Goal: Complete application form: Complete application form

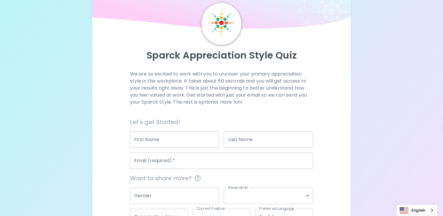
scroll to position [29, 0]
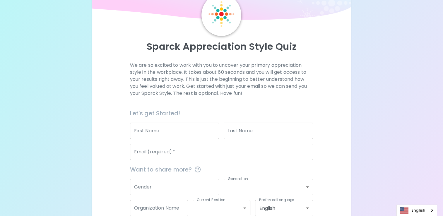
click at [143, 131] on input "First Name" at bounding box center [174, 131] width 89 height 16
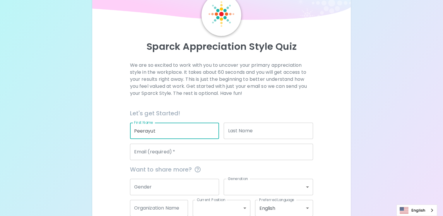
type input "Peerayut"
click at [236, 133] on input "Last Name" at bounding box center [268, 131] width 89 height 16
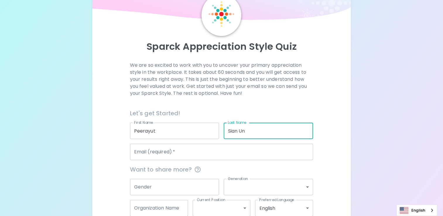
type input "Sian Un"
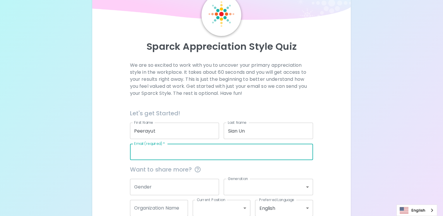
click at [164, 153] on input "Email (required)   *" at bounding box center [221, 152] width 183 height 16
paste input "[EMAIL_ADDRESS][DOMAIN_NAME]"
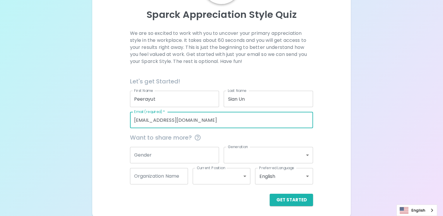
scroll to position [63, 0]
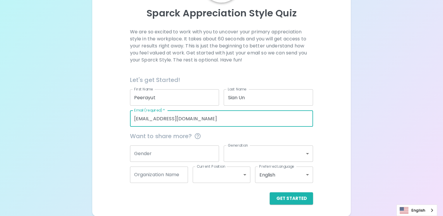
type input "[EMAIL_ADDRESS][DOMAIN_NAME]"
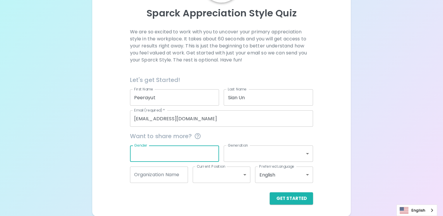
click at [165, 154] on input "Gender" at bounding box center [174, 154] width 89 height 16
drag, startPoint x: 156, startPoint y: 147, endPoint x: 134, endPoint y: 151, distance: 21.7
click at [134, 151] on input "[DEMOGRAPHIC_DATA]" at bounding box center [174, 154] width 89 height 16
type input "[DEMOGRAPHIC_DATA]"
click at [247, 152] on body "Sparck Appreciation Style Quiz We are so excited to work with you to uncover yo…" at bounding box center [221, 76] width 443 height 279
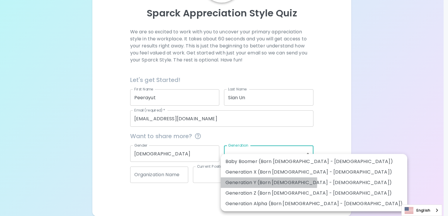
click at [244, 182] on li "Generation Y (Born [DEMOGRAPHIC_DATA] - [DEMOGRAPHIC_DATA])" at bounding box center [314, 182] width 186 height 11
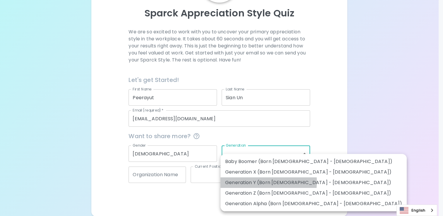
type input "generation_y"
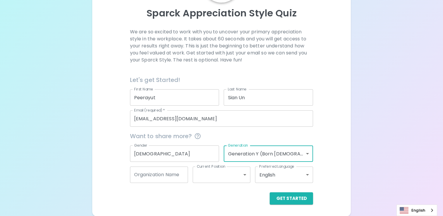
click at [333, 151] on div "We are so excited to work with you to uncover your primary appreciation style i…" at bounding box center [221, 116] width 245 height 176
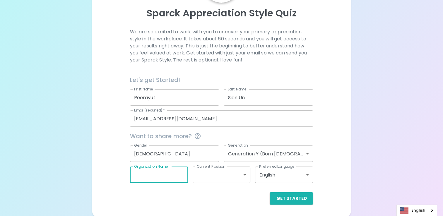
click at [161, 178] on input "Organization Name" at bounding box center [159, 175] width 58 height 16
type input "S"
type input "Slider Organization"
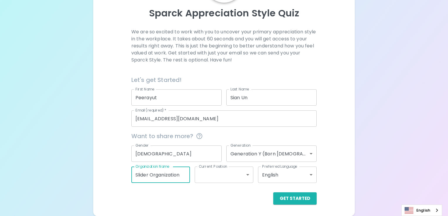
click at [244, 175] on body "Sparck Appreciation Style Quiz We are so excited to work with you to uncover yo…" at bounding box center [224, 76] width 448 height 279
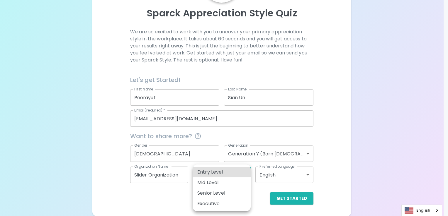
click at [219, 192] on li "Senior Level" at bounding box center [221, 193] width 58 height 11
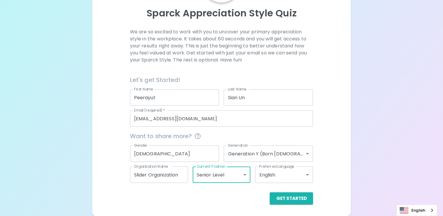
click at [304, 175] on body "Sparck Appreciation Style Quiz We are so excited to work with you to uncover yo…" at bounding box center [221, 76] width 443 height 279
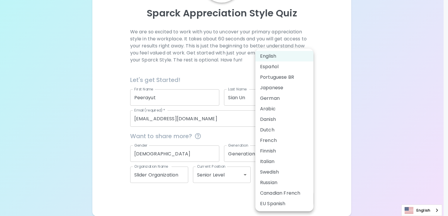
click at [267, 57] on li "English" at bounding box center [284, 56] width 58 height 11
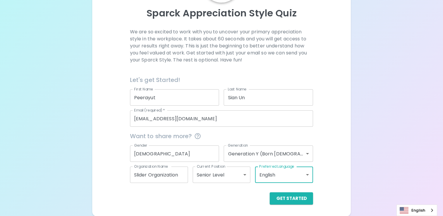
click at [351, 167] on div "Sparck Appreciation Style Quiz We are so excited to work with you to uncover yo…" at bounding box center [221, 82] width 259 height 267
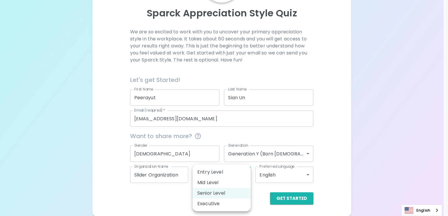
click at [242, 175] on body "Sparck Appreciation Style Quiz We are so excited to work with you to uncover yo…" at bounding box center [224, 76] width 448 height 279
click at [214, 183] on li "Mid Level" at bounding box center [221, 182] width 58 height 11
click at [245, 174] on body "Sparck Appreciation Style Quiz We are so excited to work with you to uncover yo…" at bounding box center [224, 76] width 448 height 279
click at [216, 194] on li "Senior Level" at bounding box center [221, 193] width 58 height 11
type input "senior_level"
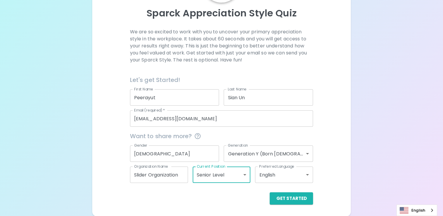
click at [244, 174] on body "Sparck Appreciation Style Quiz We are so excited to work with you to uncover yo…" at bounding box center [221, 76] width 443 height 279
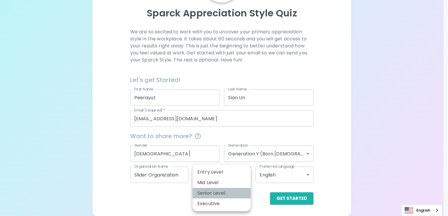
click at [220, 192] on li "Senior Level" at bounding box center [221, 193] width 58 height 11
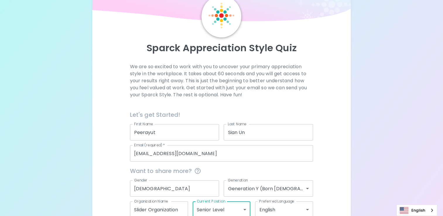
scroll to position [59, 0]
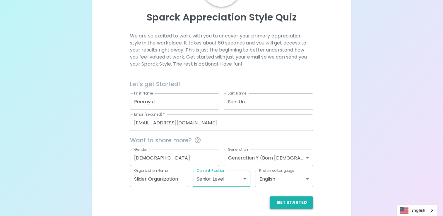
click at [290, 202] on button "Get Started" at bounding box center [291, 203] width 43 height 12
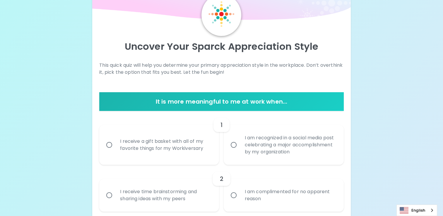
scroll to position [88, 0]
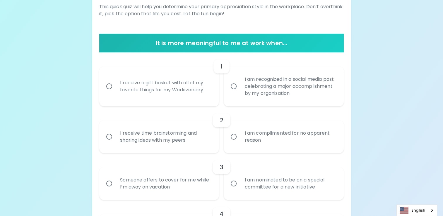
click at [233, 86] on input "I am recognized in a social media post celebrating a major accomplishment by my…" at bounding box center [234, 86] width 12 height 12
radio input "true"
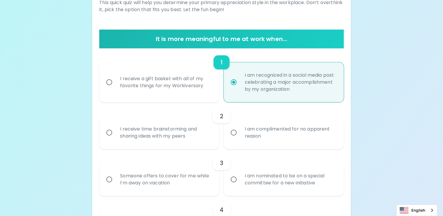
scroll to position [135, 0]
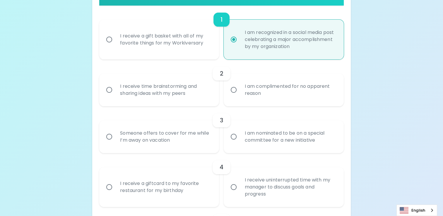
click at [110, 90] on input "I receive time brainstorming and sharing ideas with my peers" at bounding box center [109, 90] width 12 height 12
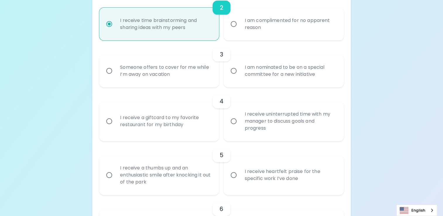
scroll to position [211, 0]
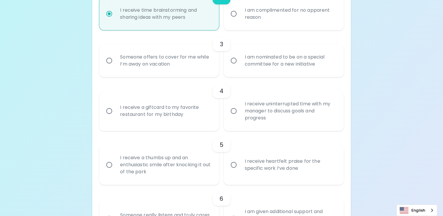
radio input "true"
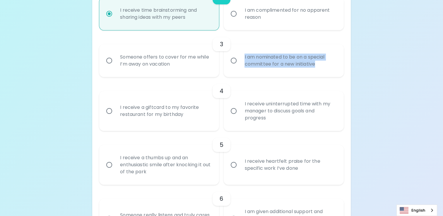
drag, startPoint x: 328, startPoint y: 66, endPoint x: 244, endPoint y: 57, distance: 84.8
click at [244, 57] on div "I am nominated to be on a special committee for a new initiative" at bounding box center [290, 61] width 100 height 28
copy div "I am nominated to be on a special committee for a new initiative"
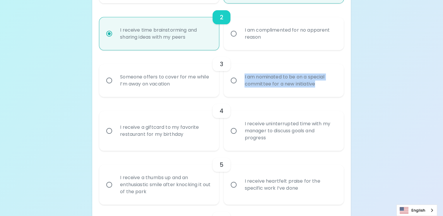
scroll to position [182, 0]
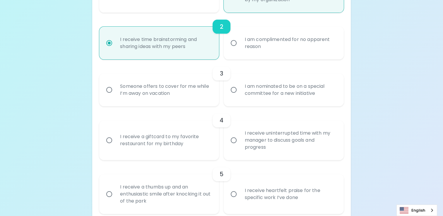
click at [235, 91] on input "I am nominated to be on a special committee for a new initiative" at bounding box center [234, 90] width 12 height 12
radio input "false"
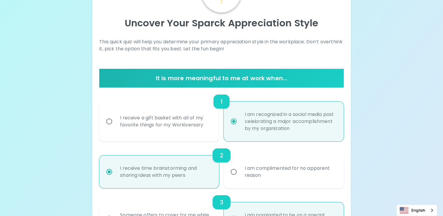
scroll to position [111, 0]
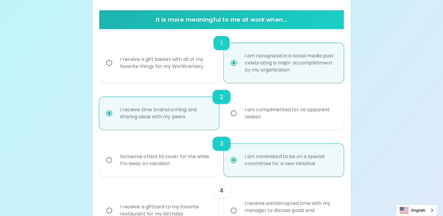
radio input "true"
click at [107, 159] on input "Someone offers to cover for me while I’m away on vacation" at bounding box center [109, 160] width 12 height 12
radio input "false"
radio input "true"
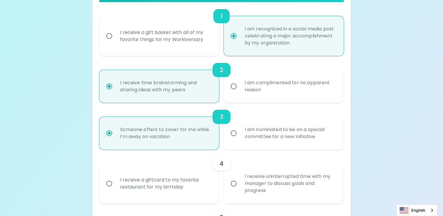
scroll to position [170, 0]
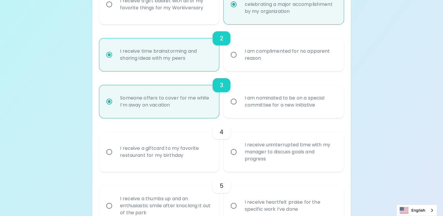
radio input "true"
click at [233, 102] on input "I am nominated to be on a special committee for a new initiative" at bounding box center [234, 101] width 12 height 12
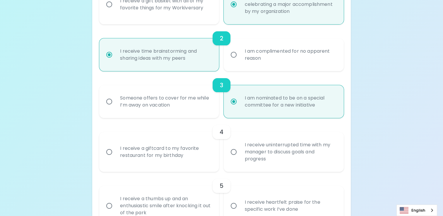
radio input "false"
radio input "true"
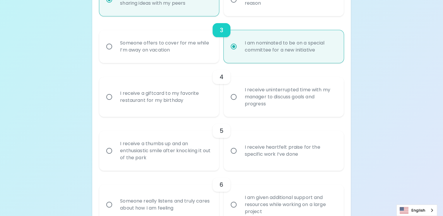
scroll to position [228, 0]
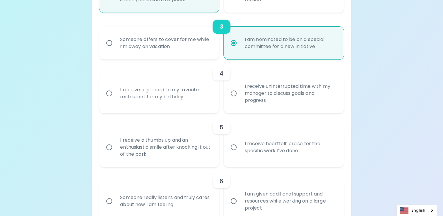
click at [235, 93] on input "I receive uninterrupted time with my manager to discuss goals and progress" at bounding box center [234, 93] width 12 height 12
radio input "false"
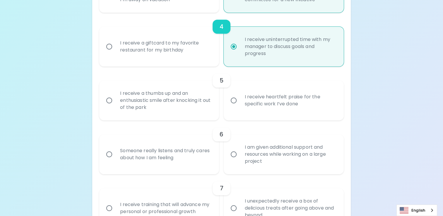
scroll to position [305, 0]
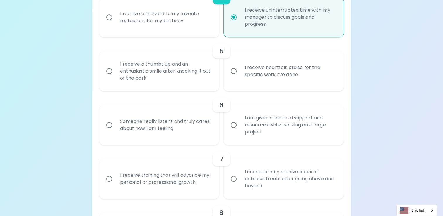
radio input "true"
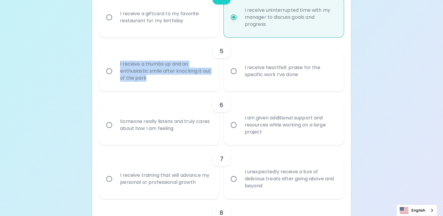
drag, startPoint x: 157, startPoint y: 78, endPoint x: 119, endPoint y: 66, distance: 40.4
click at [119, 66] on div "I receive a thumbs up and an enthusiastic smile after knocking it out of the pa…" at bounding box center [165, 71] width 100 height 35
copy div "I receive a thumbs up and an enthusiastic smile after knocking it out of the pa…"
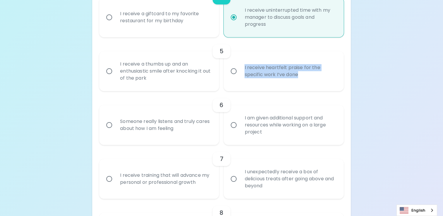
drag, startPoint x: 306, startPoint y: 76, endPoint x: 244, endPoint y: 68, distance: 62.6
click at [244, 68] on div "I receive heartfelt praise for the specific work I’ve done" at bounding box center [290, 71] width 100 height 28
copy div "I receive heartfelt praise for the specific work I’ve done"
click at [110, 70] on input "I receive a thumbs up and an enthusiastic smile after knocking it out of the pa…" at bounding box center [109, 71] width 12 height 12
radio input "false"
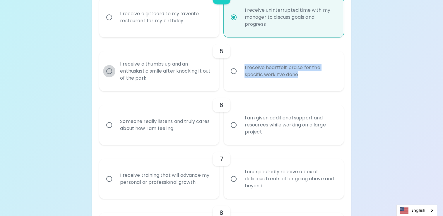
radio input "false"
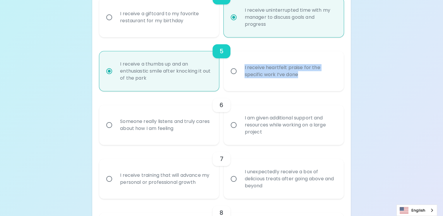
scroll to position [351, 0]
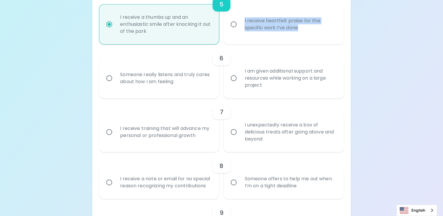
radio input "true"
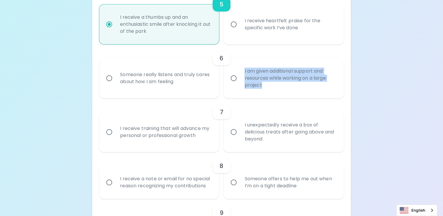
drag, startPoint x: 268, startPoint y: 85, endPoint x: 244, endPoint y: 71, distance: 28.1
click at [244, 71] on div "I am given additional support and resources while working on a large project" at bounding box center [290, 78] width 100 height 35
copy div "I am given additional support and resources while working on a large project"
click at [235, 78] on input "I am given additional support and resources while working on a large project" at bounding box center [234, 78] width 12 height 12
radio input "false"
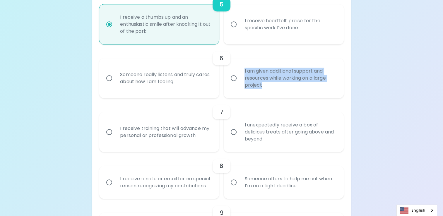
radio input "false"
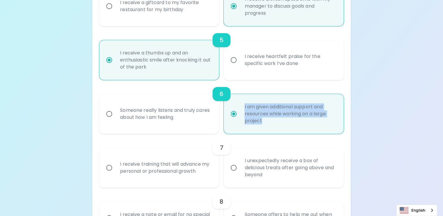
scroll to position [374, 0]
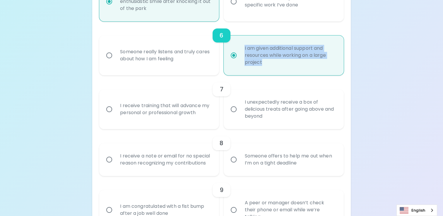
radio input "true"
click at [112, 108] on input "I receive training that will advance my personal or professional growth" at bounding box center [109, 109] width 12 height 12
radio input "false"
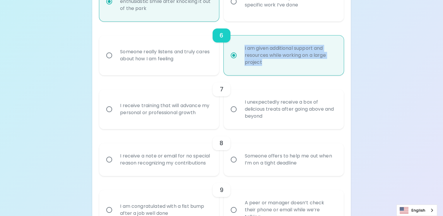
radio input "false"
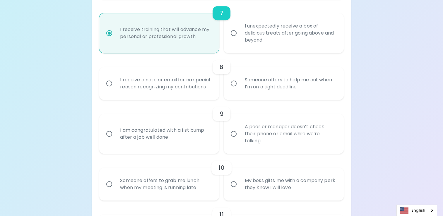
scroll to position [480, 0]
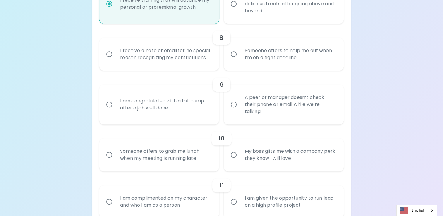
radio input "true"
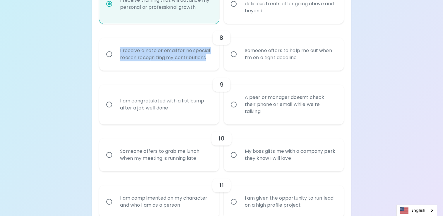
drag, startPoint x: 209, startPoint y: 58, endPoint x: 118, endPoint y: 51, distance: 92.0
click at [118, 51] on div "I receive a note or email for no special reason recognizing my contributions" at bounding box center [165, 54] width 100 height 28
copy div "I receive a note or email for no special reason recognizing my contributions"
click at [236, 53] on input "Someone offers to help me out when I’m on a tight deadline" at bounding box center [234, 54] width 12 height 12
radio input "false"
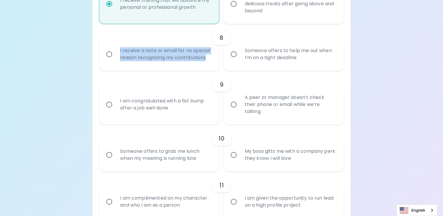
radio input "false"
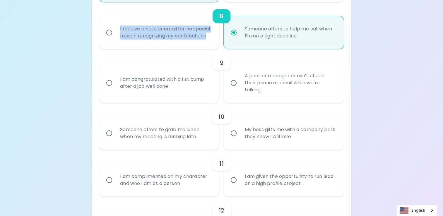
scroll to position [468, 0]
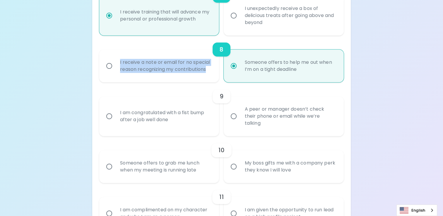
radio input "true"
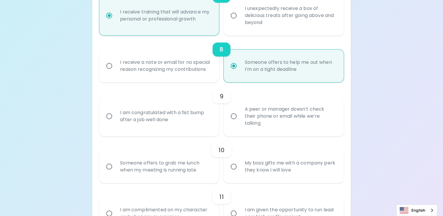
click at [385, 120] on div "Uncover Your Sparck Appreciation Style This quick quiz will help you determine …" at bounding box center [221, 3] width 443 height 942
click at [110, 64] on input "I receive a note or email for no special reason recognizing my contributions" at bounding box center [109, 66] width 12 height 12
radio input "false"
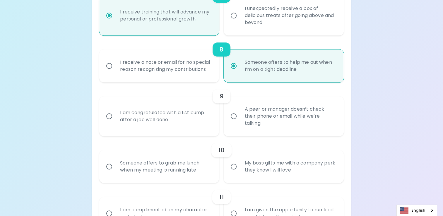
radio input "false"
radio input "true"
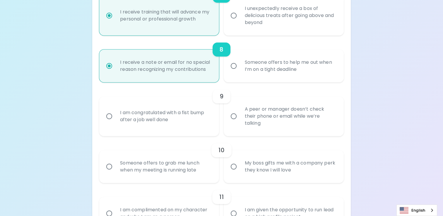
radio input "true"
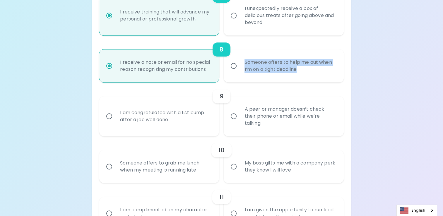
drag, startPoint x: 305, startPoint y: 70, endPoint x: 244, endPoint y: 65, distance: 62.0
click at [244, 65] on div "Someone offers to help me out when I’m on a tight deadline" at bounding box center [290, 66] width 100 height 28
copy div "Someone offers to help me out when I’m on a tight deadline"
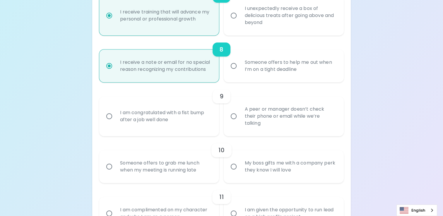
click at [392, 125] on div "Uncover Your Sparck Appreciation Style This quick quiz will help you determine …" at bounding box center [221, 3] width 443 height 942
click at [234, 65] on input "Someone offers to help me out when I’m on a tight deadline" at bounding box center [234, 66] width 12 height 12
radio input "false"
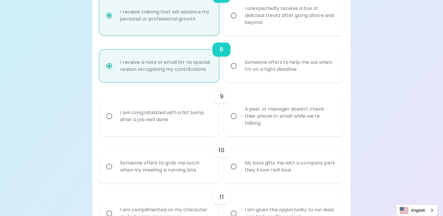
radio input "false"
radio input "true"
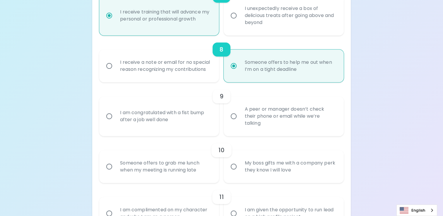
radio input "true"
click at [409, 129] on div "Uncover Your Sparck Appreciation Style This quick quiz will help you determine …" at bounding box center [221, 3] width 443 height 942
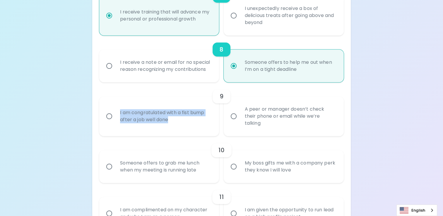
drag, startPoint x: 176, startPoint y: 119, endPoint x: 119, endPoint y: 111, distance: 58.3
click at [119, 111] on div "I am congratulated with a fist bump after a job well done" at bounding box center [165, 116] width 100 height 28
copy div "I am congratulated with a fist bump after a job well done"
click at [107, 115] on input "I am congratulated with a fist bump after a job well done" at bounding box center [109, 116] width 12 height 12
radio input "false"
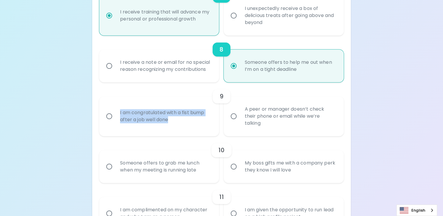
radio input "false"
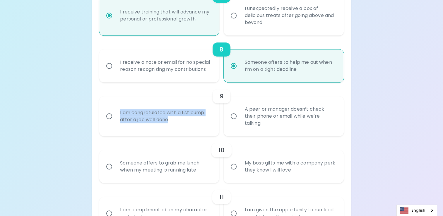
radio input "false"
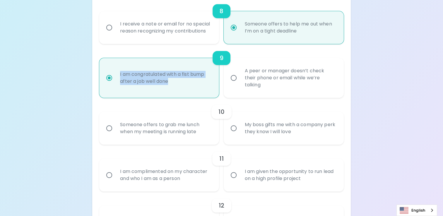
scroll to position [515, 0]
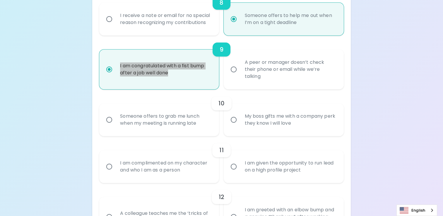
radio input "true"
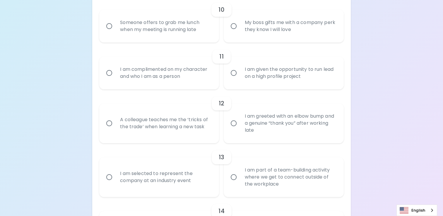
scroll to position [550, 0]
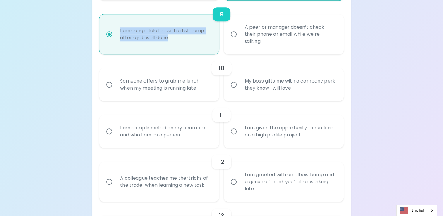
click at [233, 86] on input "My boss gifts me with a company perk they know I will love" at bounding box center [234, 84] width 12 height 12
radio input "false"
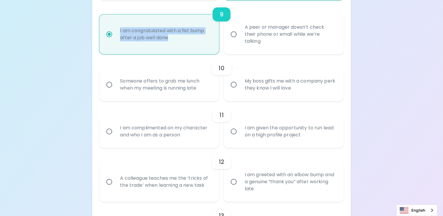
radio input "false"
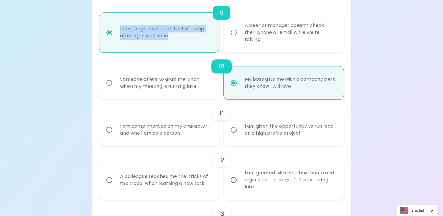
scroll to position [597, 0]
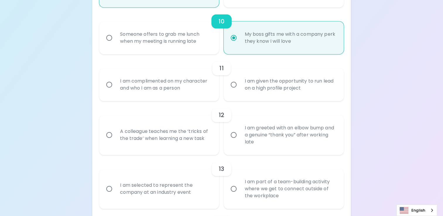
radio input "true"
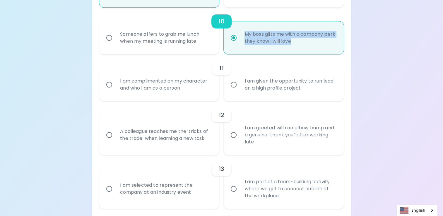
drag, startPoint x: 305, startPoint y: 42, endPoint x: 244, endPoint y: 37, distance: 61.1
click at [244, 37] on div "My boss gifts me with a company perk they know I will love" at bounding box center [290, 38] width 100 height 28
copy div "My boss gifts me with a company perk they know I will love"
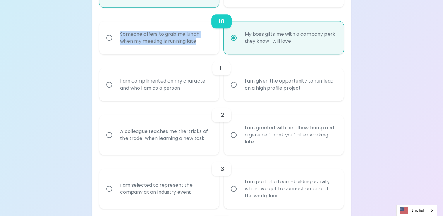
drag, startPoint x: 200, startPoint y: 42, endPoint x: 121, endPoint y: 34, distance: 79.8
click at [121, 34] on div "Someone offers to grab me lunch when my meeting is running late" at bounding box center [165, 38] width 100 height 28
copy div "Someone offers to grab me lunch when my meeting is running late"
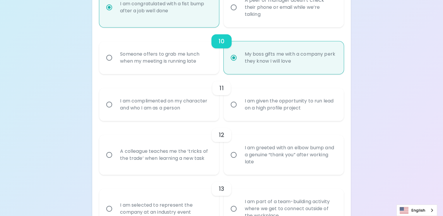
scroll to position [568, 0]
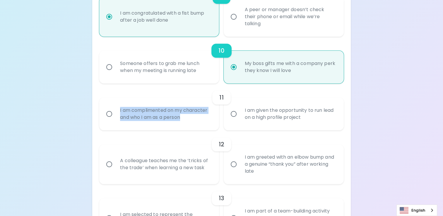
drag, startPoint x: 189, startPoint y: 119, endPoint x: 118, endPoint y: 109, distance: 72.5
click at [118, 109] on div "I am complimented on my character and who I am as a person" at bounding box center [165, 114] width 100 height 28
copy div "I am complimented on my character and who I am as a person"
click at [105, 112] on input "I am complimented on my character and who I am as a person" at bounding box center [109, 114] width 12 height 12
radio input "false"
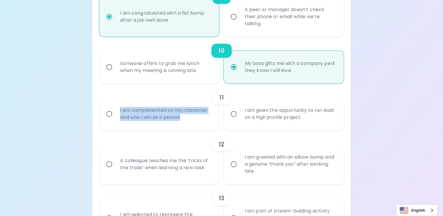
radio input "false"
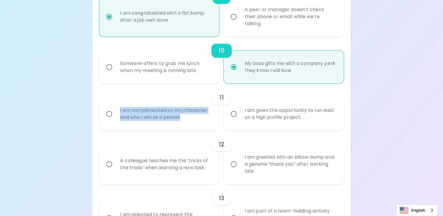
radio input "false"
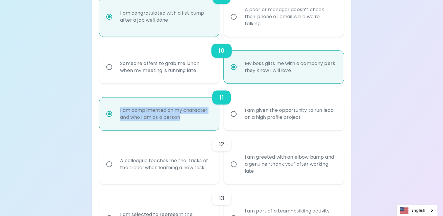
scroll to position [614, 0]
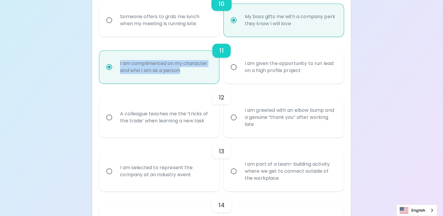
radio input "true"
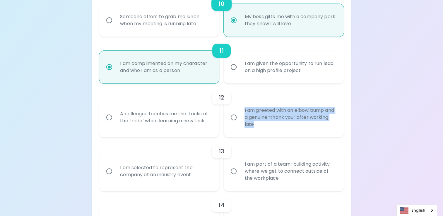
drag, startPoint x: 279, startPoint y: 125, endPoint x: 244, endPoint y: 111, distance: 37.9
click at [244, 111] on div "I am greeted with an elbow bump and a genuine “thank you” after working late" at bounding box center [290, 117] width 100 height 35
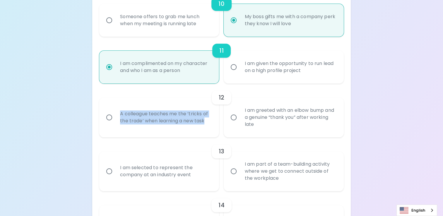
drag, startPoint x: 209, startPoint y: 121, endPoint x: 119, endPoint y: 114, distance: 90.2
click at [119, 114] on div "A colleague teaches me the ‘tricks of the trade’ when learning a new task" at bounding box center [165, 117] width 100 height 28
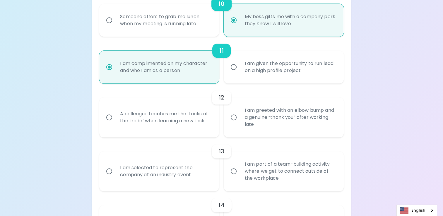
click at [236, 117] on input "I am greeted with an elbow bump and a genuine “thank you” after working late" at bounding box center [234, 117] width 12 height 12
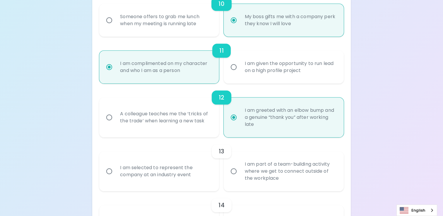
radio input "false"
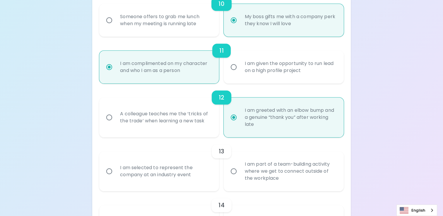
radio input "false"
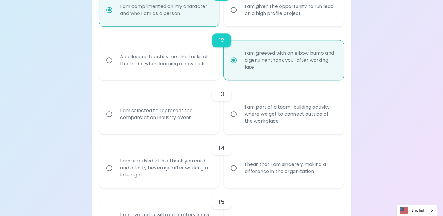
scroll to position [674, 0]
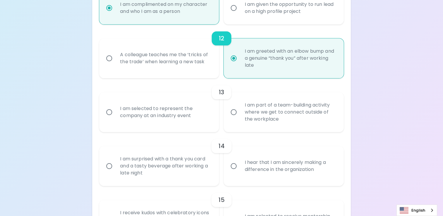
radio input "true"
drag, startPoint x: 196, startPoint y: 117, endPoint x: 119, endPoint y: 110, distance: 77.3
click at [119, 110] on div "I am selected to represent the company at an industry event" at bounding box center [165, 112] width 100 height 28
click at [110, 111] on input "I am selected to represent the company at an industry event" at bounding box center [109, 112] width 12 height 12
radio input "false"
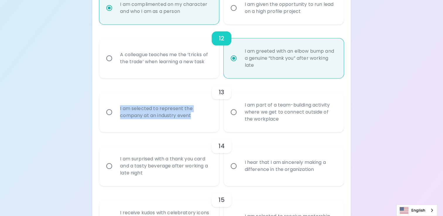
radio input "false"
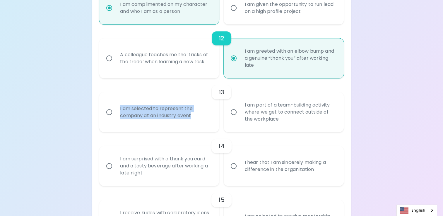
radio input "false"
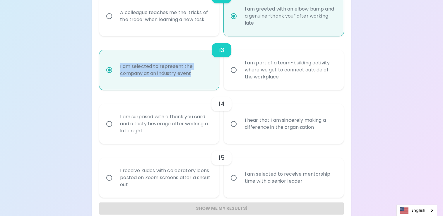
scroll to position [720, 0]
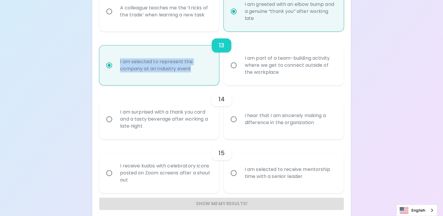
radio input "true"
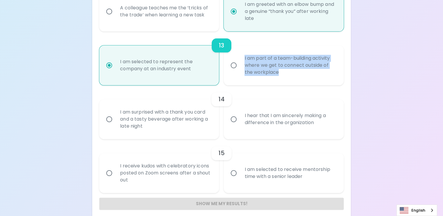
drag, startPoint x: 282, startPoint y: 74, endPoint x: 238, endPoint y: 58, distance: 46.8
click at [238, 58] on label "I am part of a team-building activity where we get to connect outside of the wo…" at bounding box center [281, 65] width 120 height 40
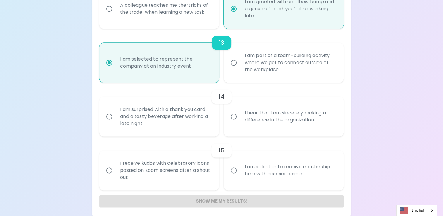
scroll to position [726, 0]
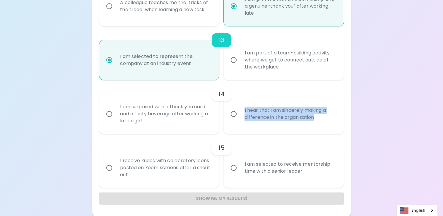
drag, startPoint x: 319, startPoint y: 119, endPoint x: 244, endPoint y: 111, distance: 75.7
click at [244, 111] on div "I hear that I am sincerely making a difference in the organization" at bounding box center [290, 114] width 100 height 28
click at [110, 111] on input "I am surprised with a thank you card and a tasty beverage after working a late …" at bounding box center [109, 114] width 12 height 12
radio input "false"
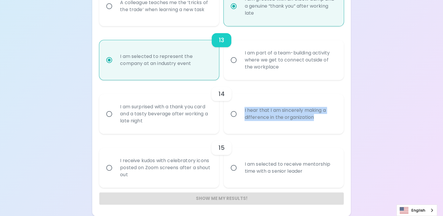
radio input "false"
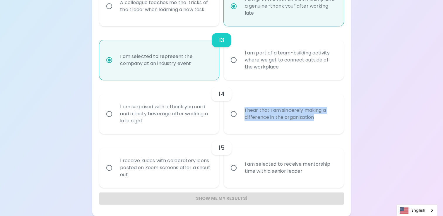
radio input "false"
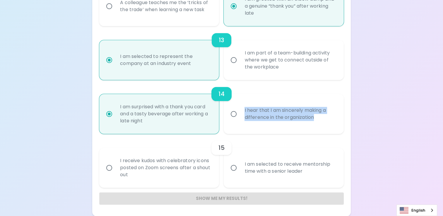
radio input "true"
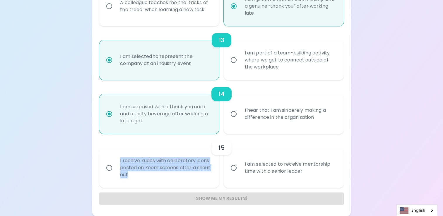
drag, startPoint x: 143, startPoint y: 179, endPoint x: 117, endPoint y: 160, distance: 31.8
click at [117, 160] on div "I receive kudos with celebratory icons posted on Zoom screens after a shout out" at bounding box center [165, 167] width 100 height 35
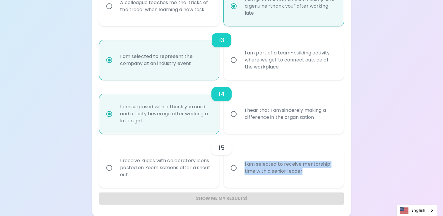
drag, startPoint x: 306, startPoint y: 173, endPoint x: 245, endPoint y: 164, distance: 61.9
click at [245, 164] on div "I am selected to receive mentorship time with a senior leader" at bounding box center [290, 168] width 100 height 28
click at [233, 168] on input "I am selected to receive mentorship time with a senior leader" at bounding box center [234, 168] width 12 height 12
radio input "false"
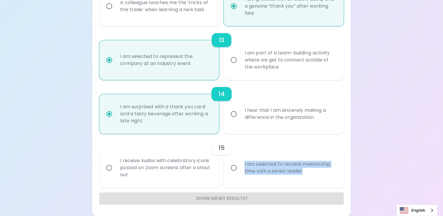
radio input "false"
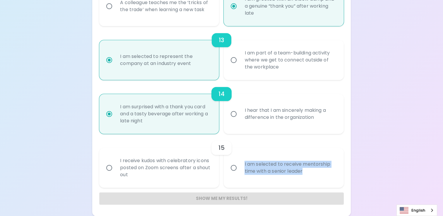
radio input "false"
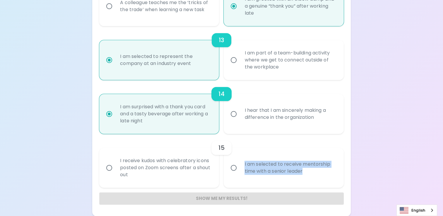
radio input "false"
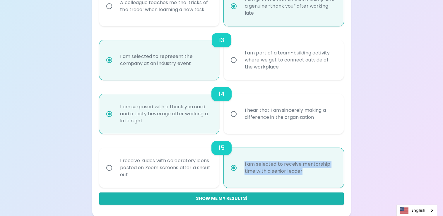
radio input "true"
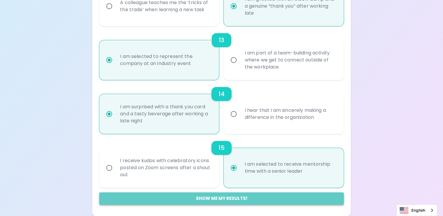
click at [225, 196] on button "Show me my results!" at bounding box center [221, 198] width 245 height 12
radio input "false"
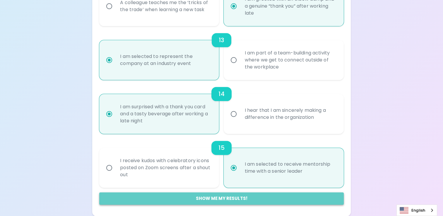
radio input "false"
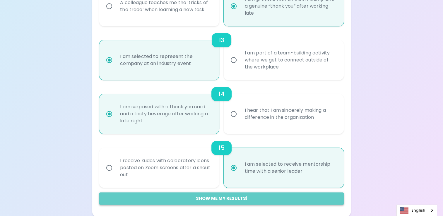
radio input "false"
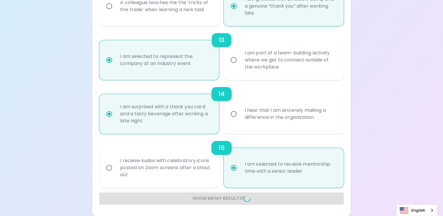
radio input "false"
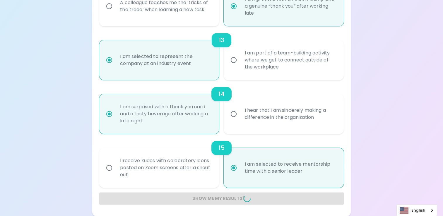
radio input "false"
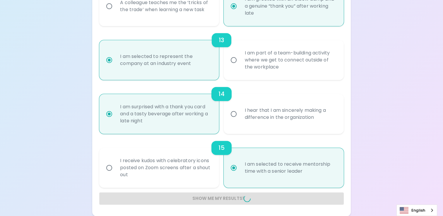
radio input "false"
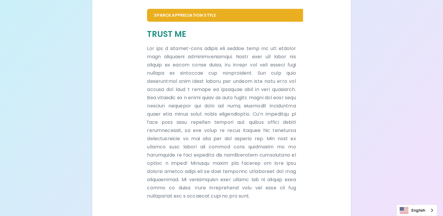
scroll to position [330, 0]
